Goal: Task Accomplishment & Management: Manage account settings

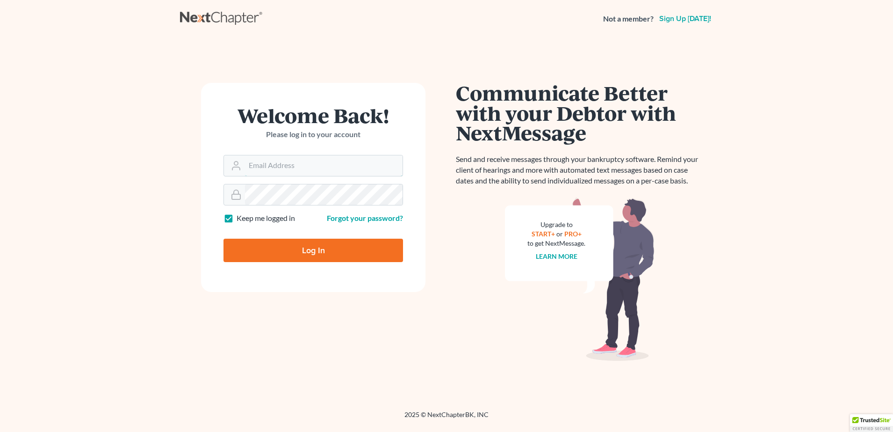
type input "[PERSON_NAME][EMAIL_ADDRESS][PERSON_NAME][DOMAIN_NAME]"
click at [283, 256] on input "Log In" at bounding box center [314, 250] width 180 height 23
type input "Thinking..."
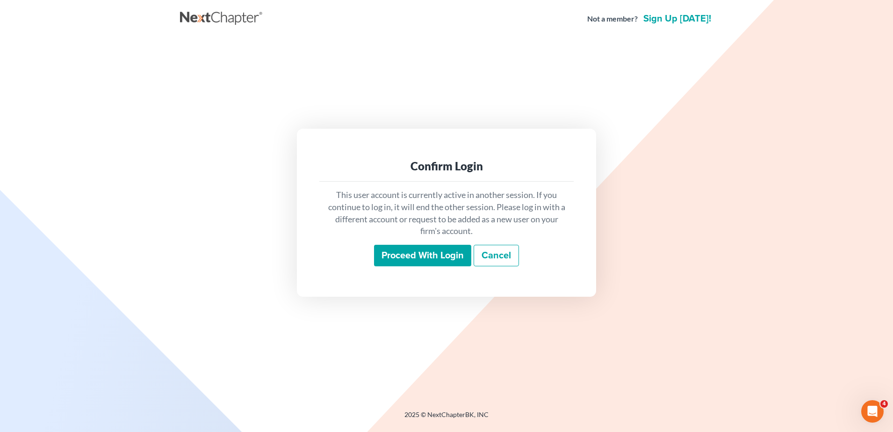
click at [410, 244] on div "This user account is currently active in another session. If you continue to lo…" at bounding box center [446, 227] width 254 height 92
click at [407, 259] on input "Proceed with login" at bounding box center [422, 256] width 97 height 22
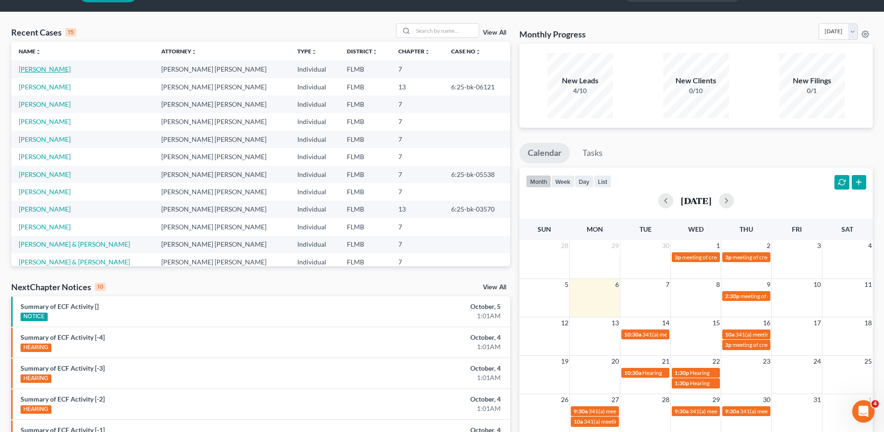
click at [61, 68] on link "[PERSON_NAME]" at bounding box center [45, 69] width 52 height 8
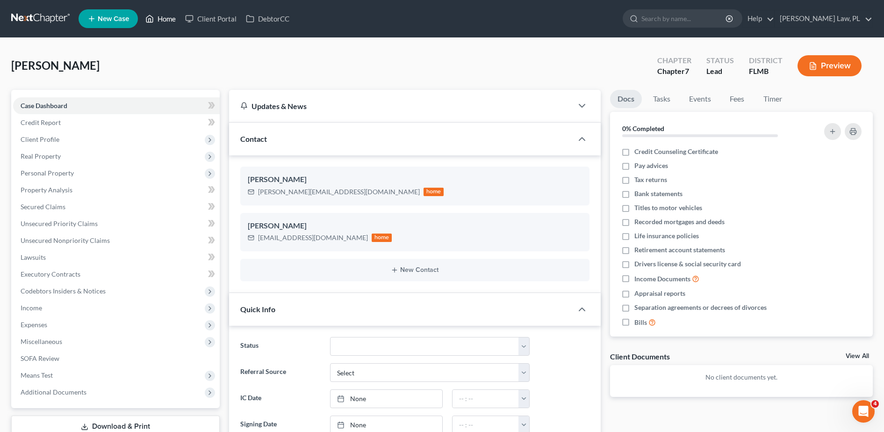
click at [170, 20] on link "Home" at bounding box center [161, 18] width 40 height 17
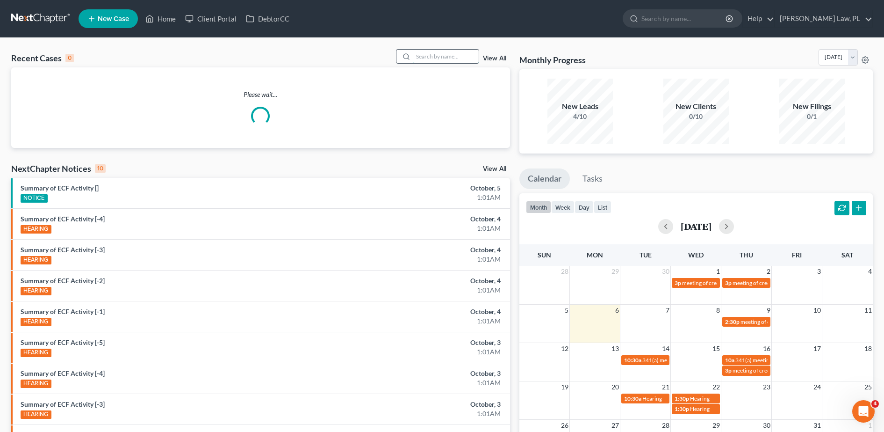
click at [456, 55] on input "search" at bounding box center [445, 57] width 65 height 14
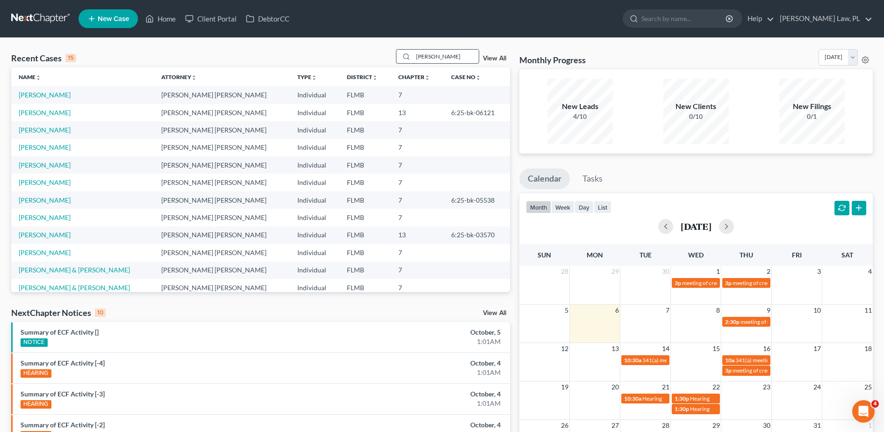
type input "[PERSON_NAME]"
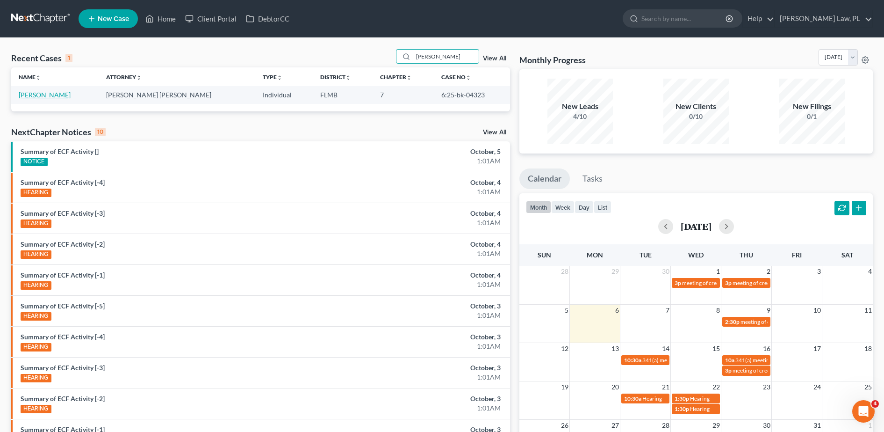
click at [43, 93] on link "[PERSON_NAME]" at bounding box center [45, 95] width 52 height 8
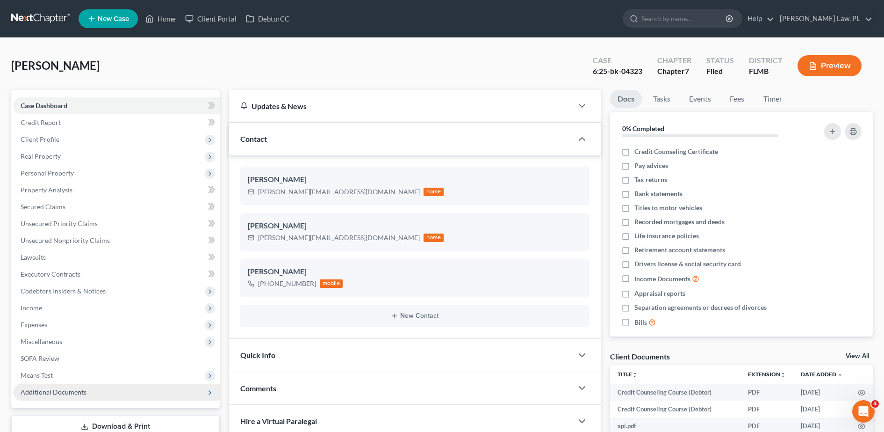
click at [102, 397] on span "Additional Documents" at bounding box center [116, 392] width 207 height 17
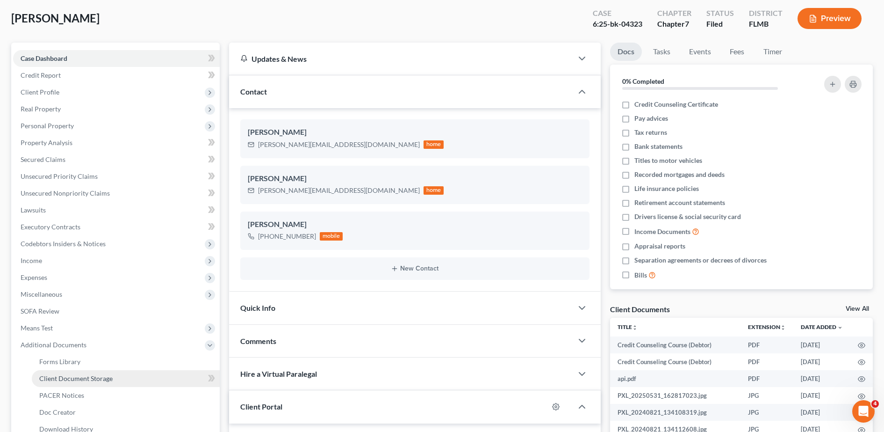
click at [66, 376] on span "Client Document Storage" at bounding box center [75, 378] width 73 height 8
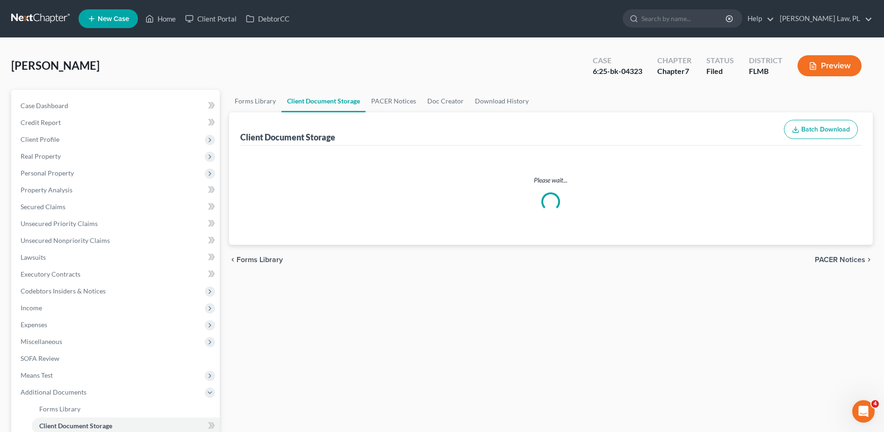
select select "9"
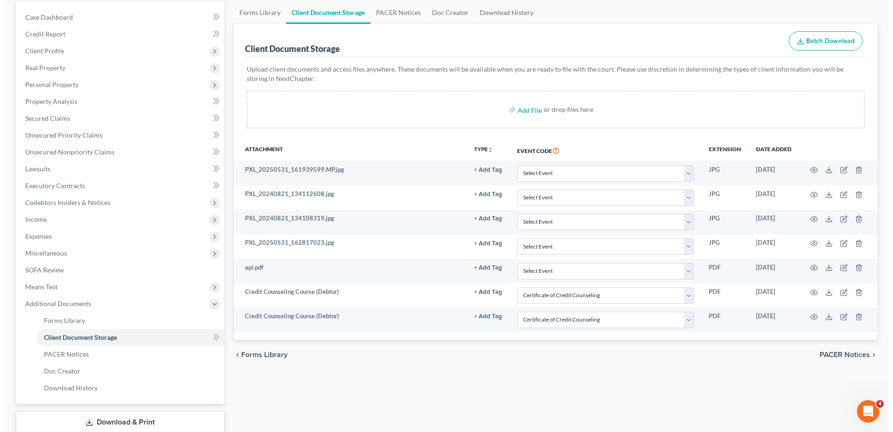
scroll to position [89, 0]
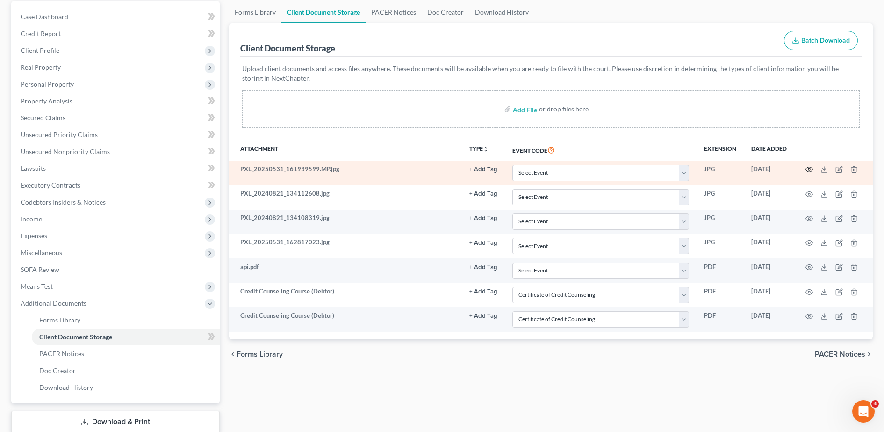
click at [811, 167] on icon "button" at bounding box center [809, 169] width 7 height 7
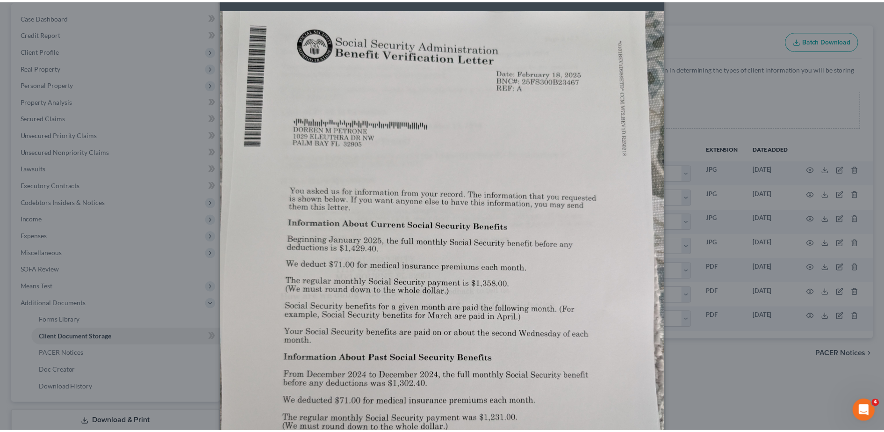
scroll to position [0, 0]
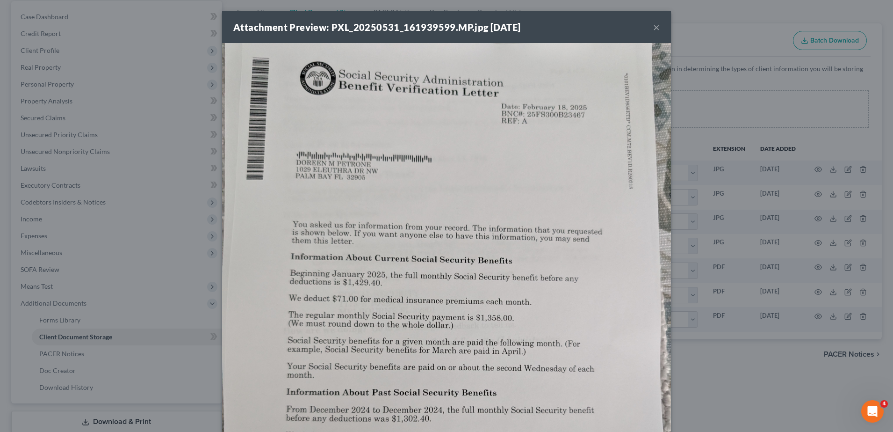
click at [653, 22] on button "×" at bounding box center [656, 27] width 7 height 11
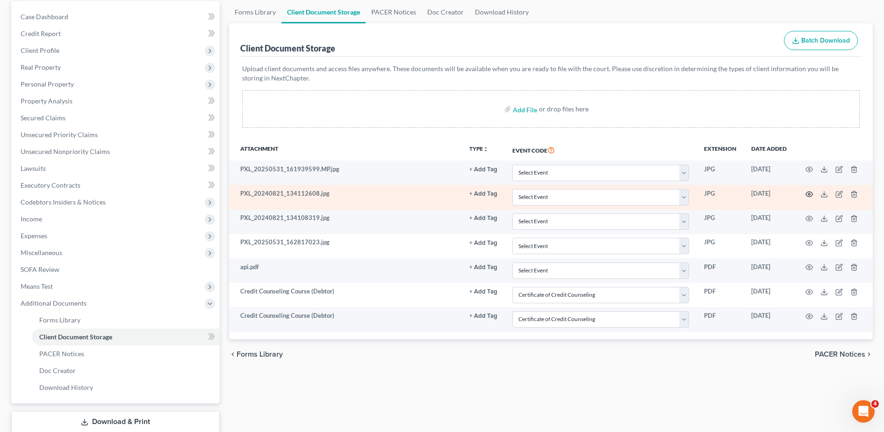
click at [807, 194] on icon "button" at bounding box center [809, 193] width 7 height 7
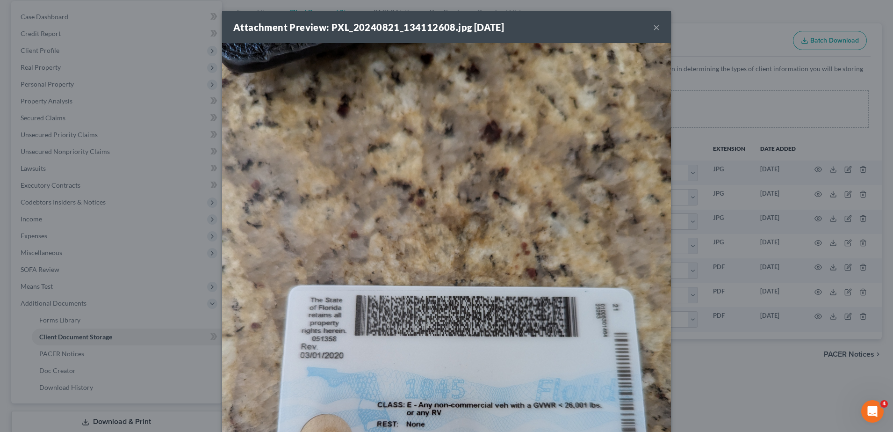
click at [653, 25] on button "×" at bounding box center [656, 27] width 7 height 11
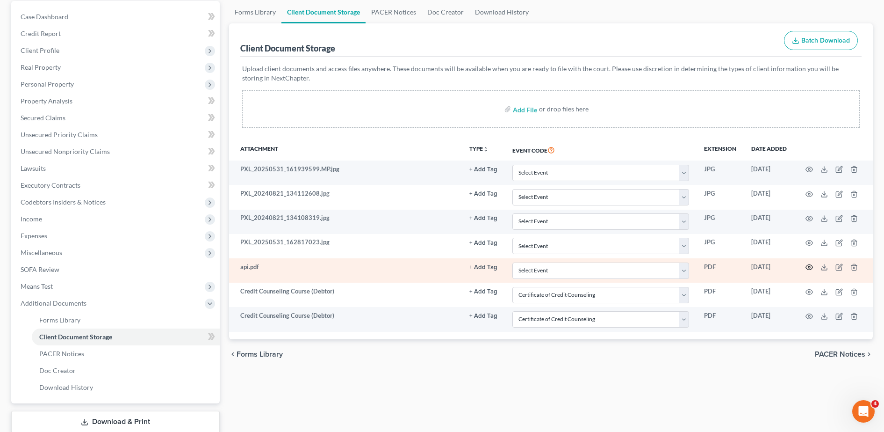
click at [809, 266] on icon "button" at bounding box center [809, 266] width 7 height 7
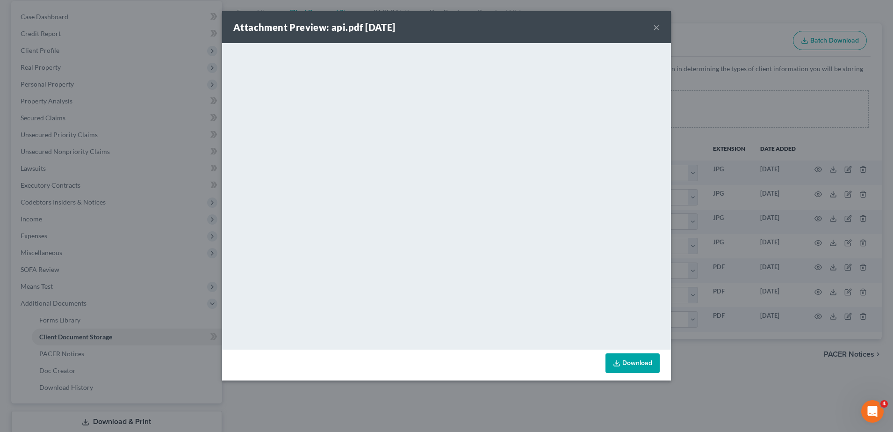
click at [657, 25] on button "×" at bounding box center [656, 27] width 7 height 11
